Goal: Task Accomplishment & Management: Use online tool/utility

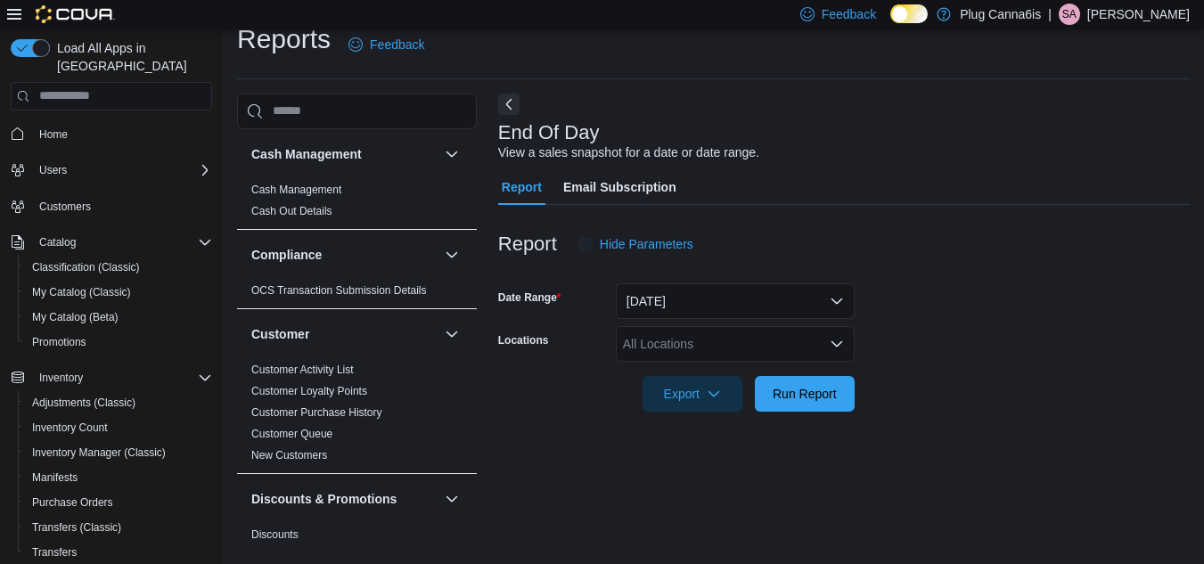
scroll to position [23, 0]
click at [661, 365] on div at bounding box center [844, 367] width 692 height 14
click at [667, 332] on div "All Locations" at bounding box center [735, 342] width 239 height 36
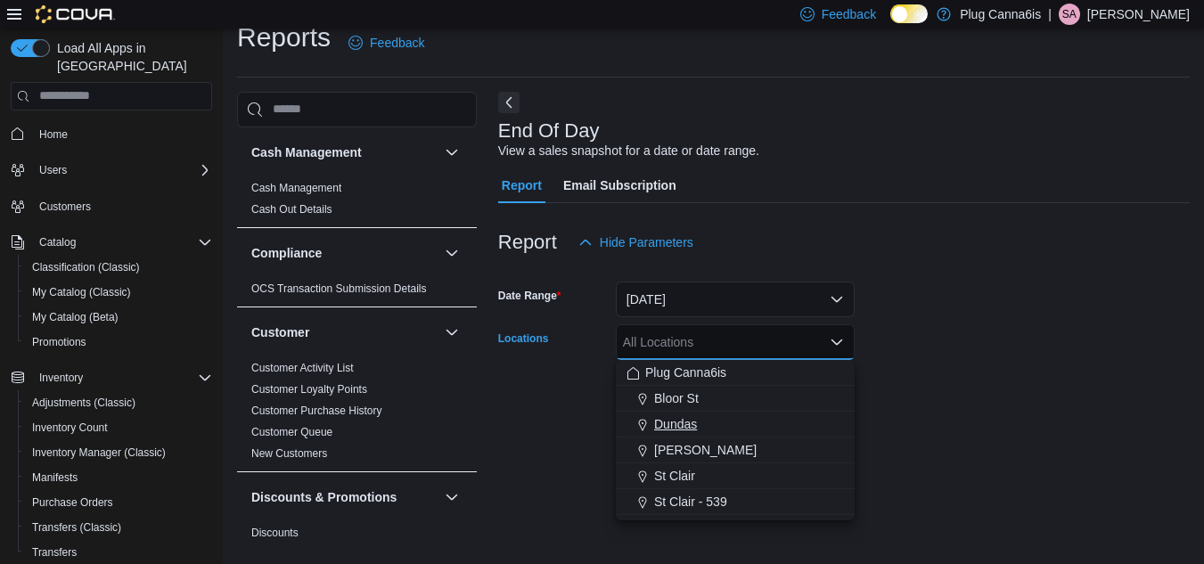
click at [719, 425] on div "Dundas" at bounding box center [736, 424] width 218 height 18
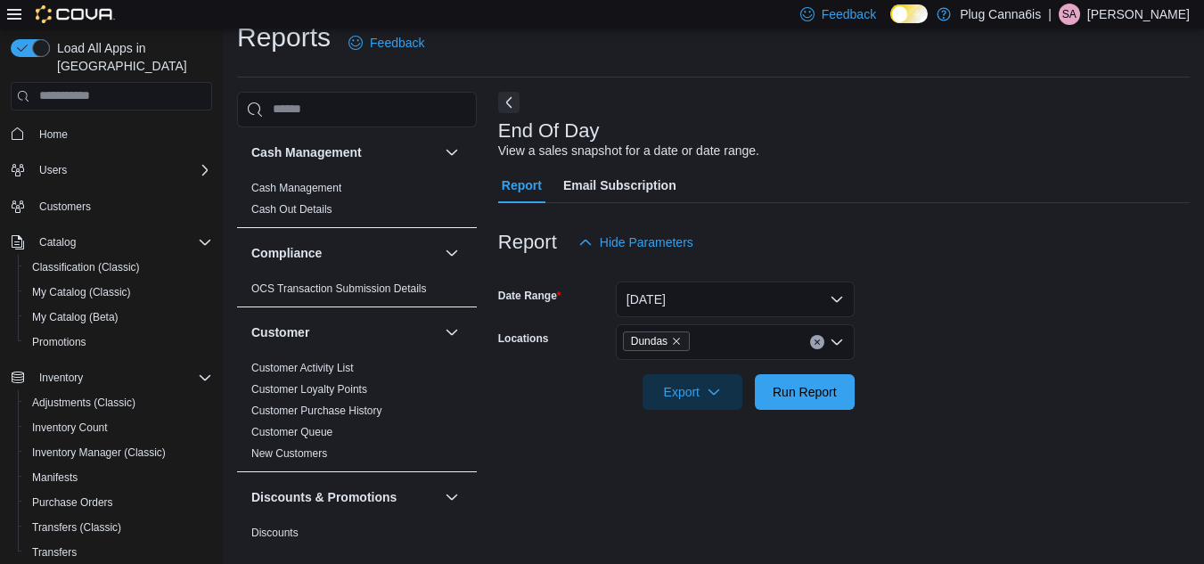
click at [945, 394] on form "Date Range [DATE] Locations Dundas Export Run Report" at bounding box center [844, 335] width 692 height 150
click at [770, 402] on span "Run Report" at bounding box center [805, 392] width 78 height 36
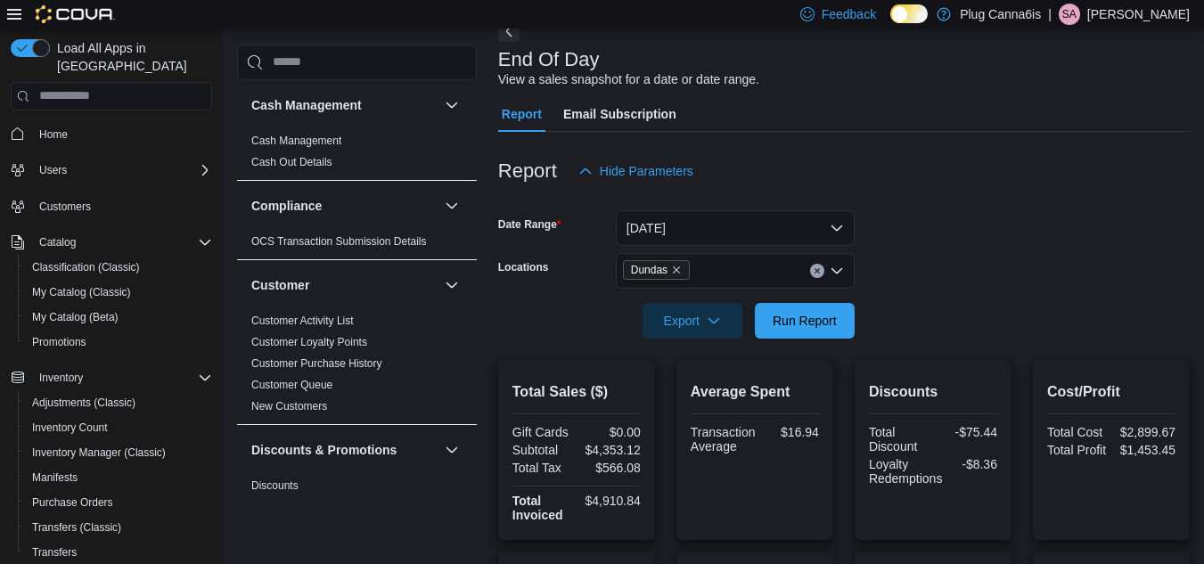
scroll to position [112, 0]
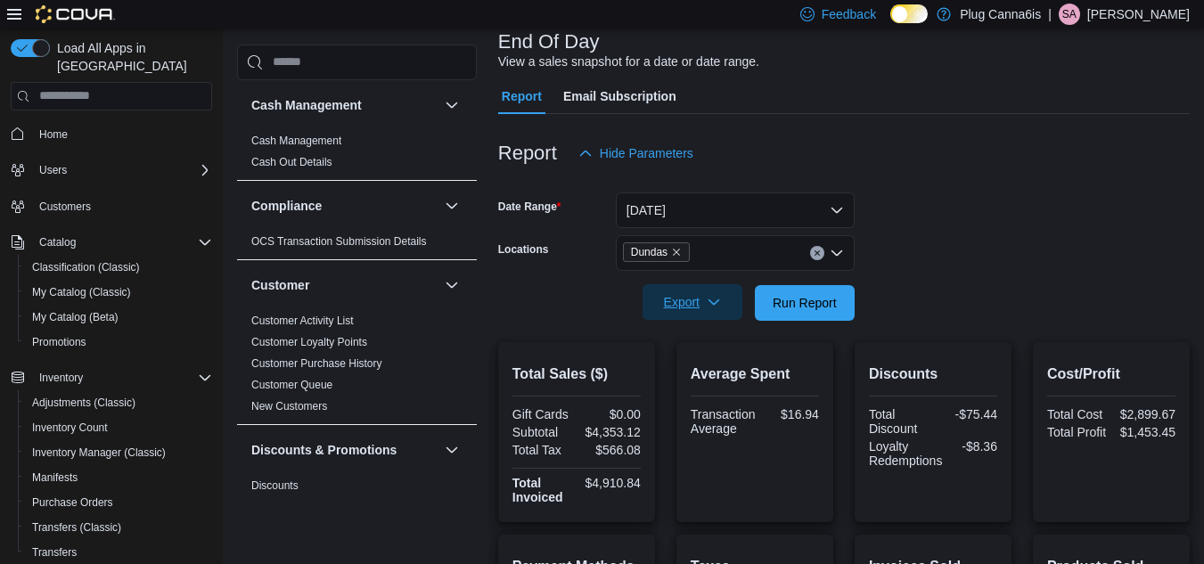
click at [721, 308] on icon "button" at bounding box center [714, 302] width 14 height 14
click at [731, 363] on button "Export to Pdf" at bounding box center [696, 375] width 102 height 36
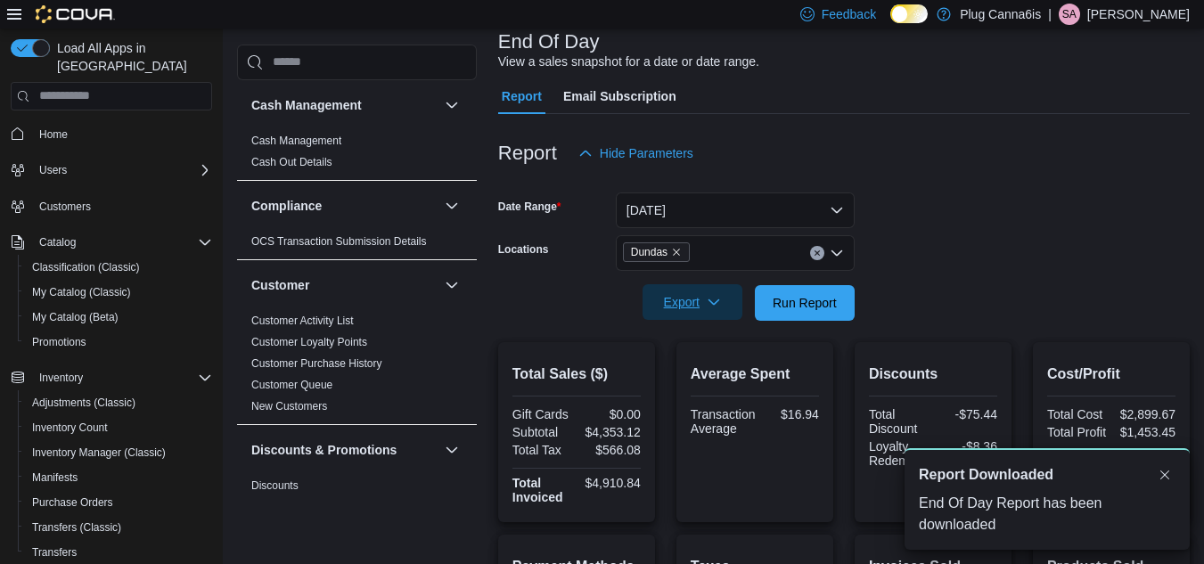
scroll to position [0, 0]
